Goal: Navigation & Orientation: Find specific page/section

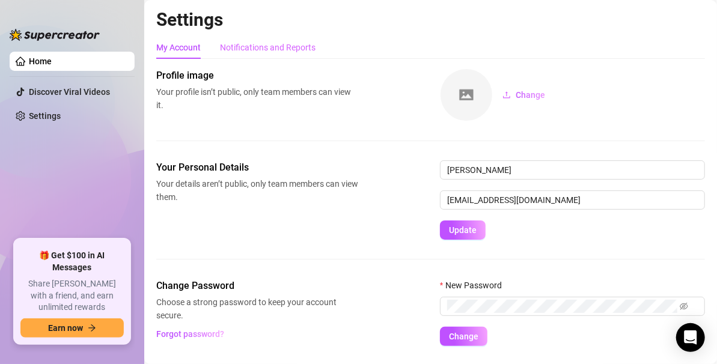
click at [225, 40] on div "Notifications and Reports" at bounding box center [268, 47] width 96 height 23
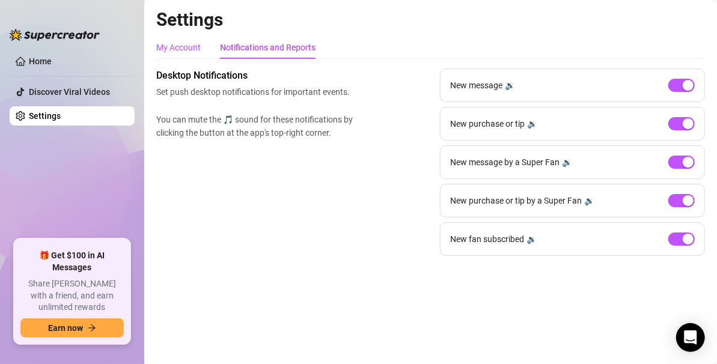
click at [184, 52] on div "My Account" at bounding box center [178, 47] width 44 height 13
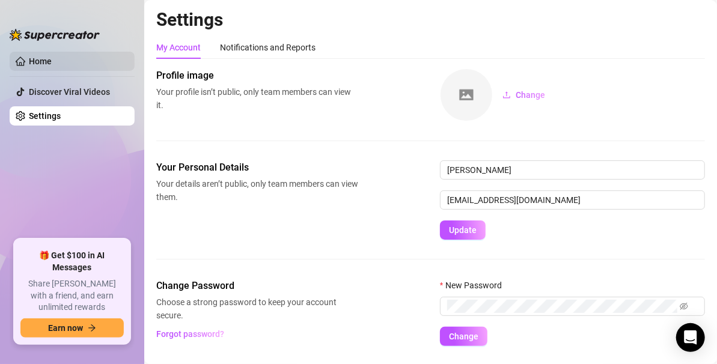
click at [46, 66] on link "Home" at bounding box center [40, 61] width 23 height 10
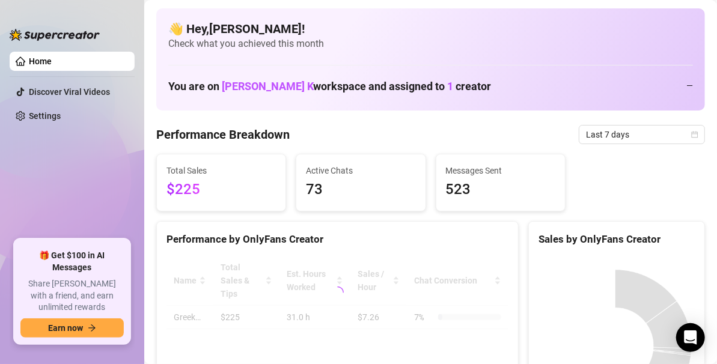
click at [46, 66] on link "Home" at bounding box center [40, 61] width 23 height 10
